Goal: Navigation & Orientation: Find specific page/section

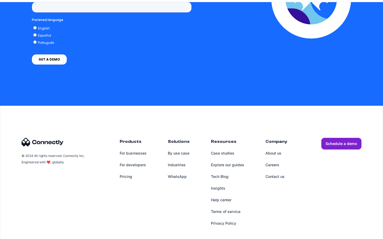
scroll to position [1050, 0]
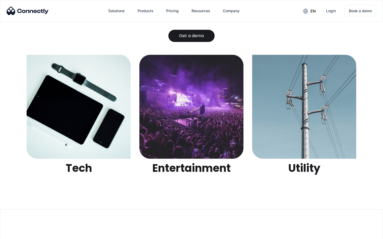
scroll to position [1677, 0]
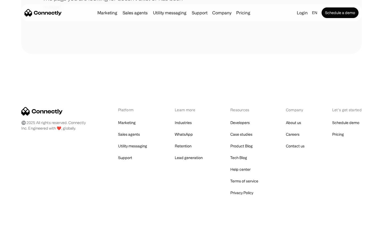
scroll to position [97, 0]
